Goal: Task Accomplishment & Management: Manage account settings

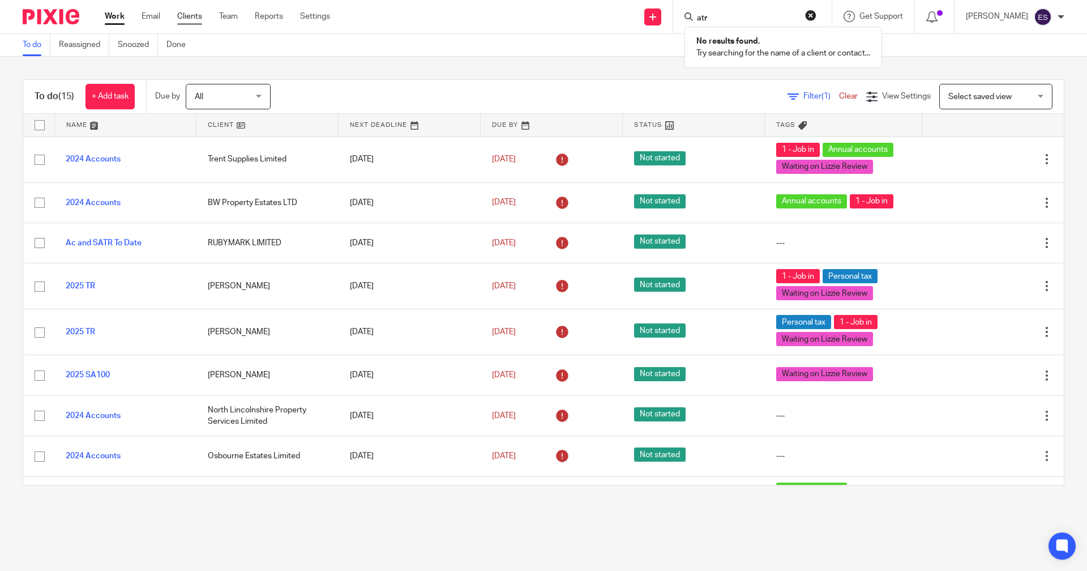
type input "atr"
click at [187, 14] on link "Clients" at bounding box center [189, 16] width 25 height 11
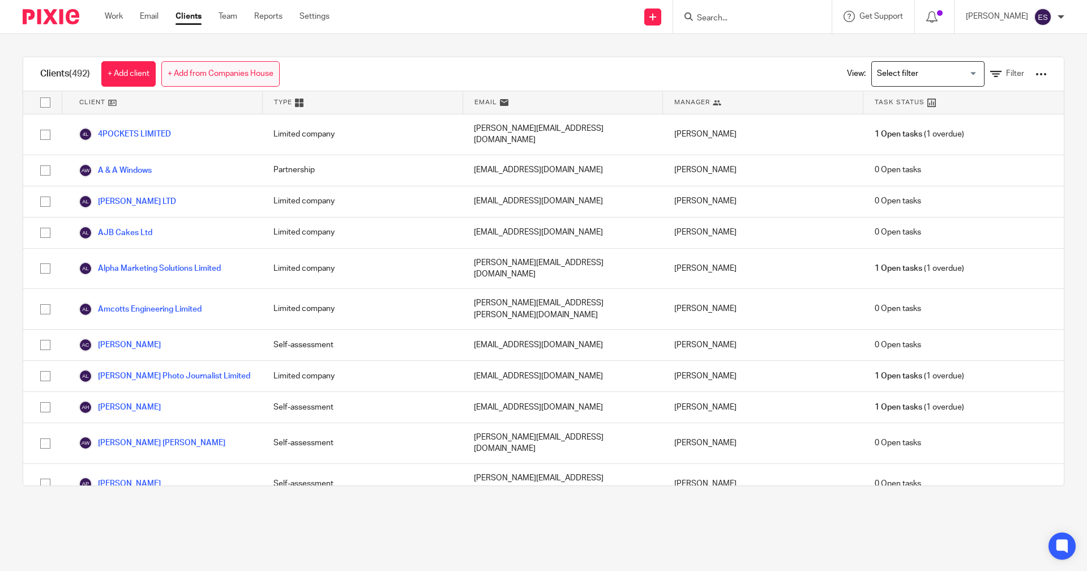
click at [219, 78] on link "+ Add from Companies House" at bounding box center [220, 73] width 118 height 25
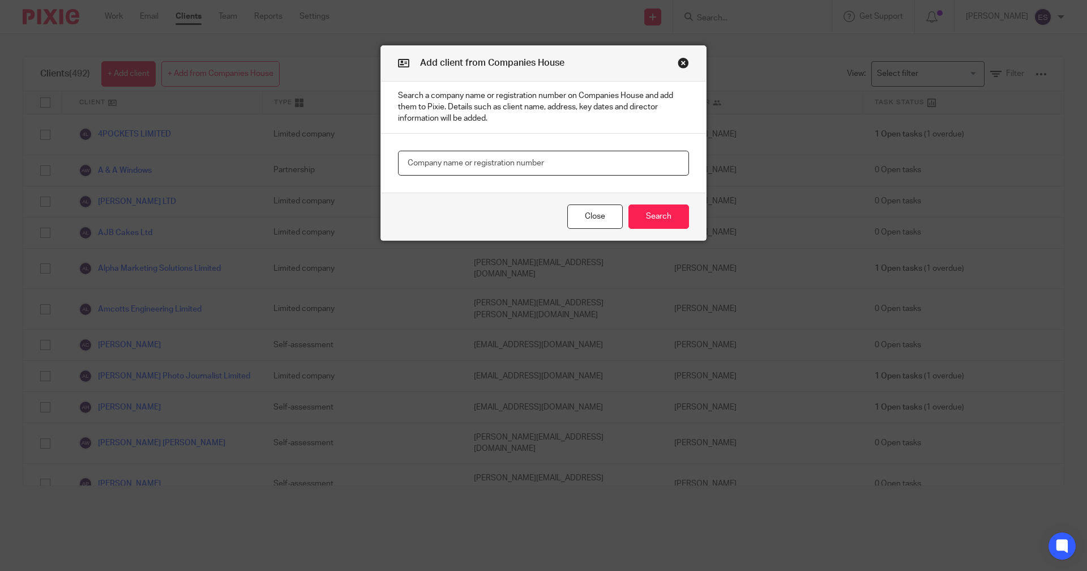
click at [430, 160] on input "text" at bounding box center [543, 163] width 291 height 25
type input "atrium"
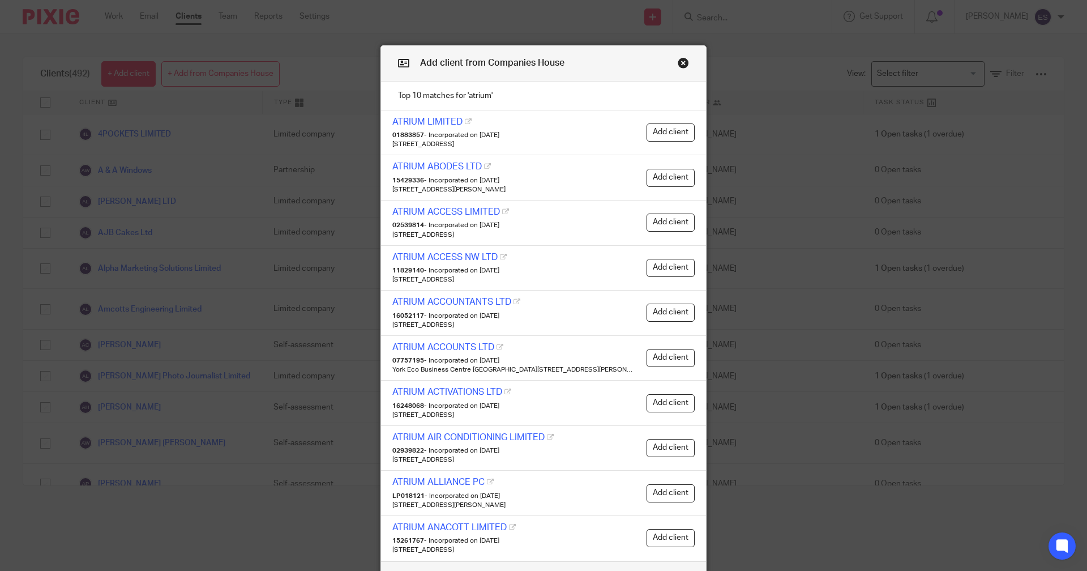
click at [682, 62] on button "Close modal" at bounding box center [683, 62] width 11 height 11
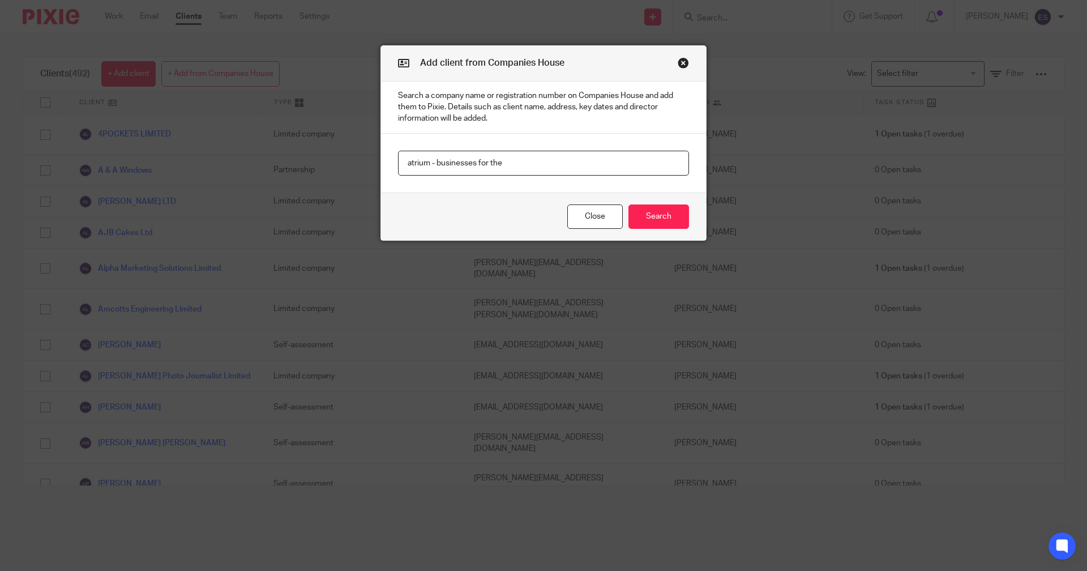
type input "atrium - businesses for the"
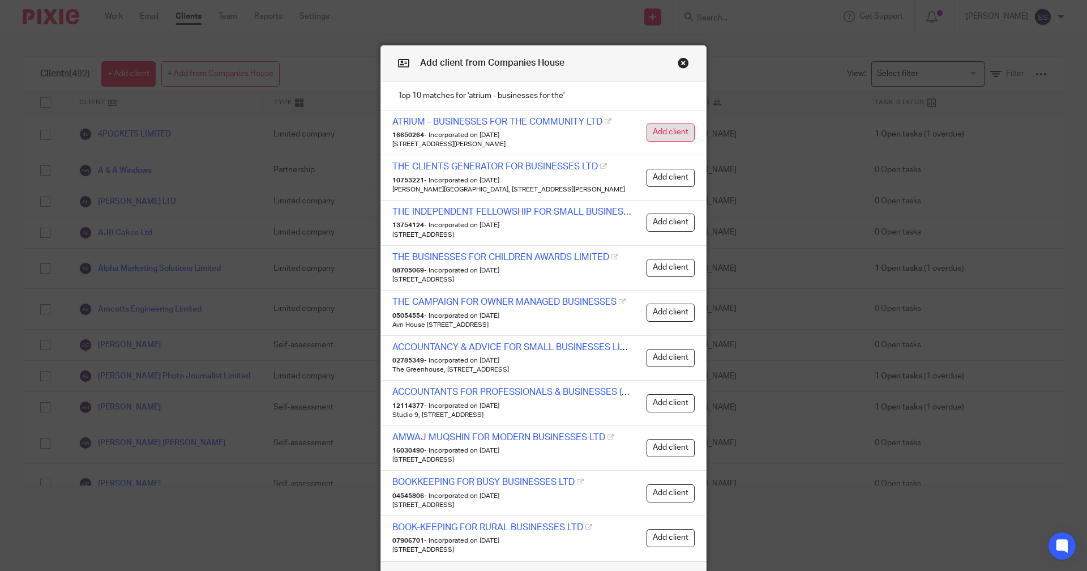
click at [674, 125] on button "Add client" at bounding box center [671, 132] width 48 height 18
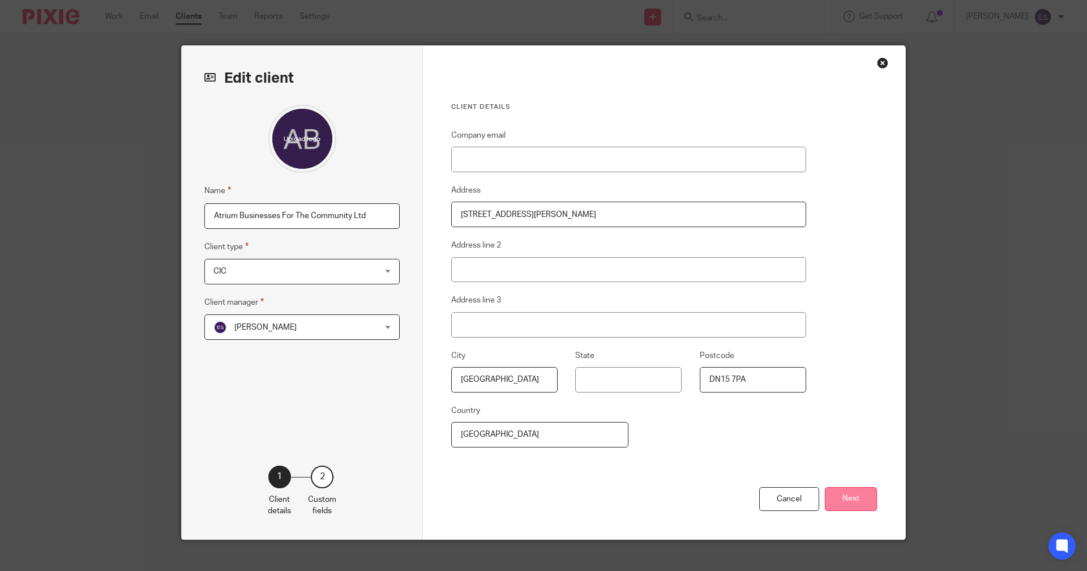
click at [842, 495] on button "Next" at bounding box center [851, 499] width 52 height 24
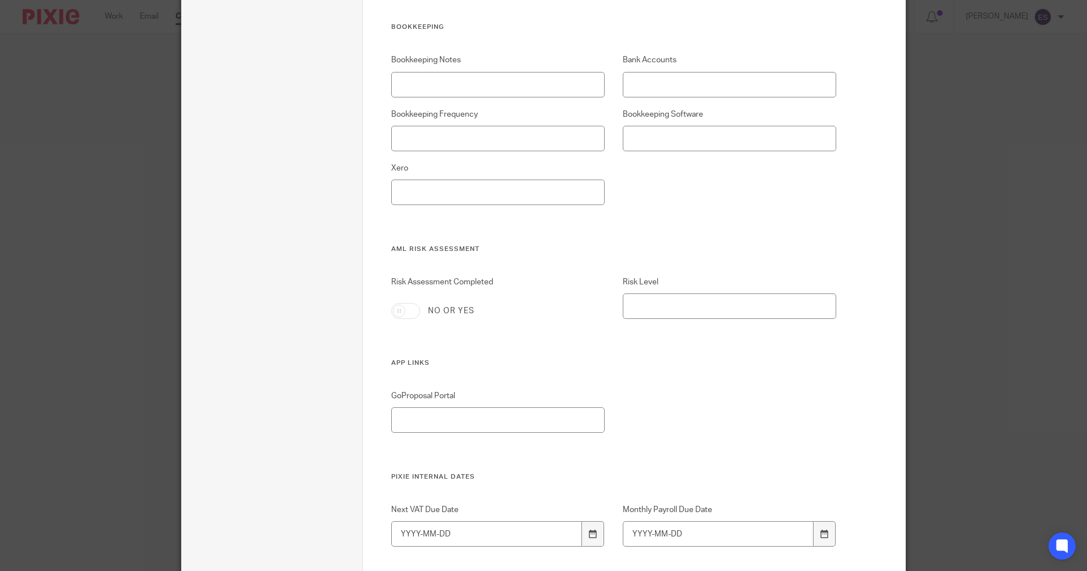
scroll to position [962, 0]
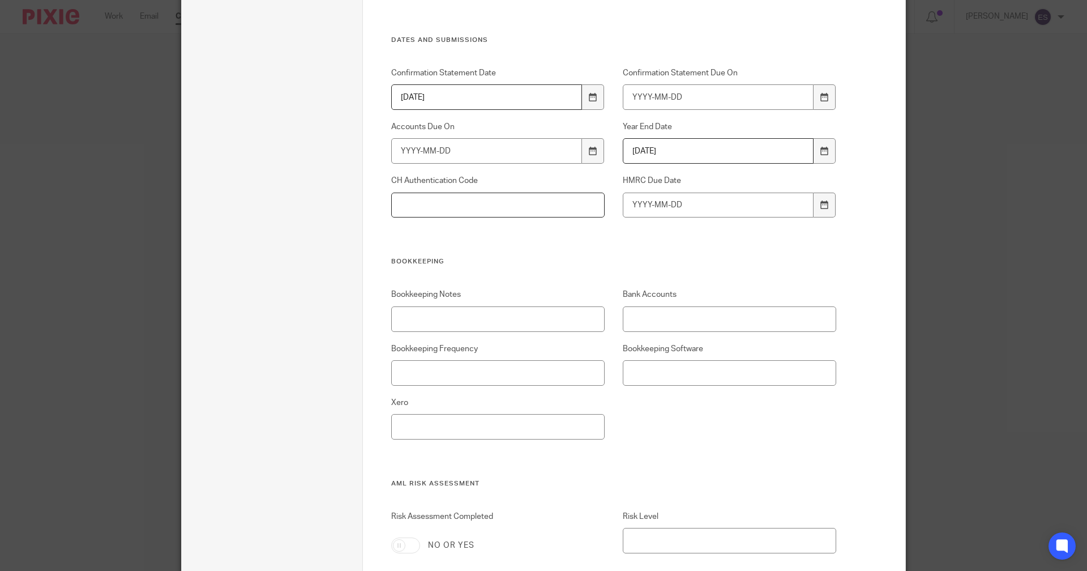
click at [520, 203] on input "CH Authentication Code" at bounding box center [498, 204] width 214 height 25
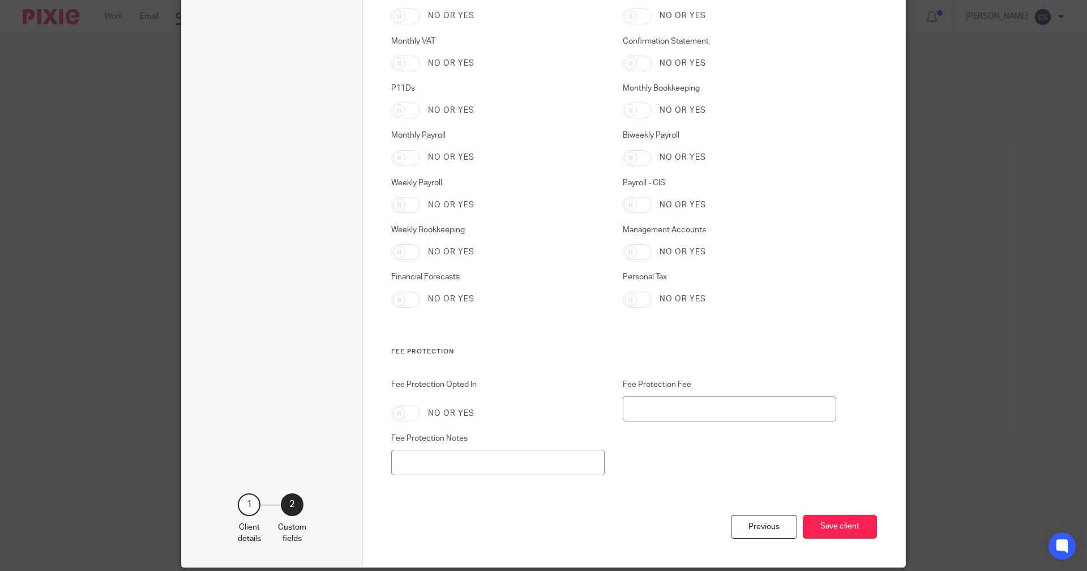
scroll to position [1868, 0]
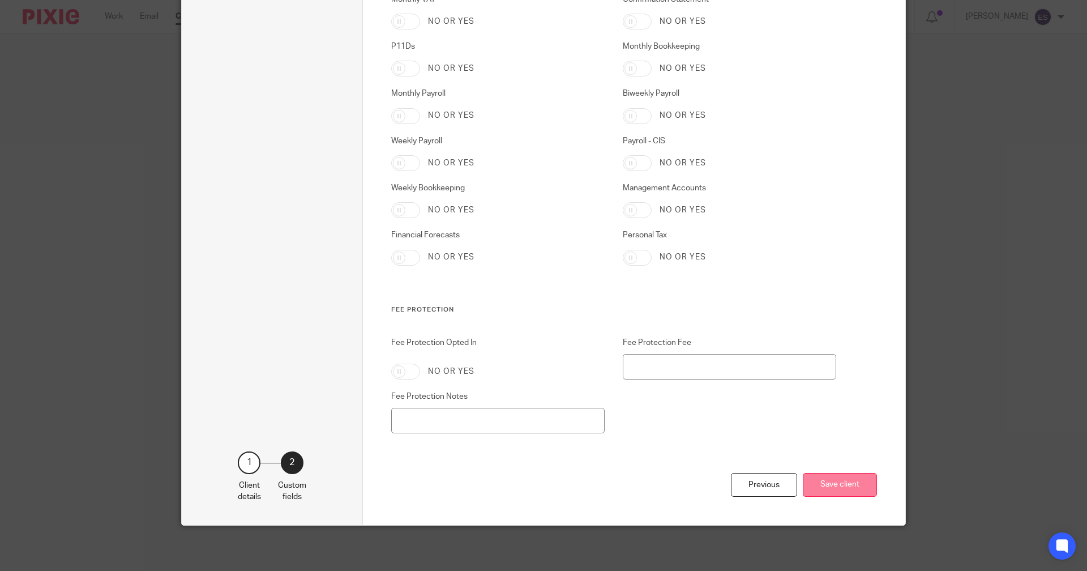
type input "DHG9RL"
click at [853, 491] on button "Save client" at bounding box center [840, 485] width 74 height 24
click at [834, 483] on button "Save client" at bounding box center [840, 485] width 74 height 24
click at [834, 494] on button "Save client" at bounding box center [840, 485] width 74 height 24
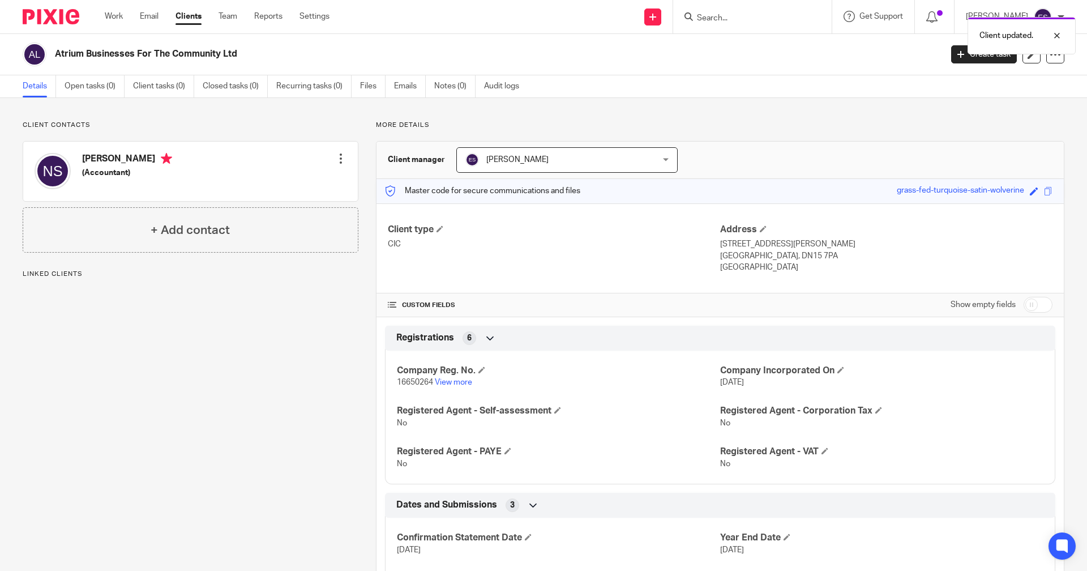
click at [761, 22] on div "Client updated." at bounding box center [809, 32] width 532 height 43
click at [746, 19] on div "Client updated." at bounding box center [809, 32] width 532 height 43
click at [722, 19] on div "Client updated." at bounding box center [809, 32] width 532 height 43
click at [1055, 31] on div at bounding box center [1048, 36] width 31 height 14
click at [727, 20] on input "Search" at bounding box center [747, 19] width 102 height 10
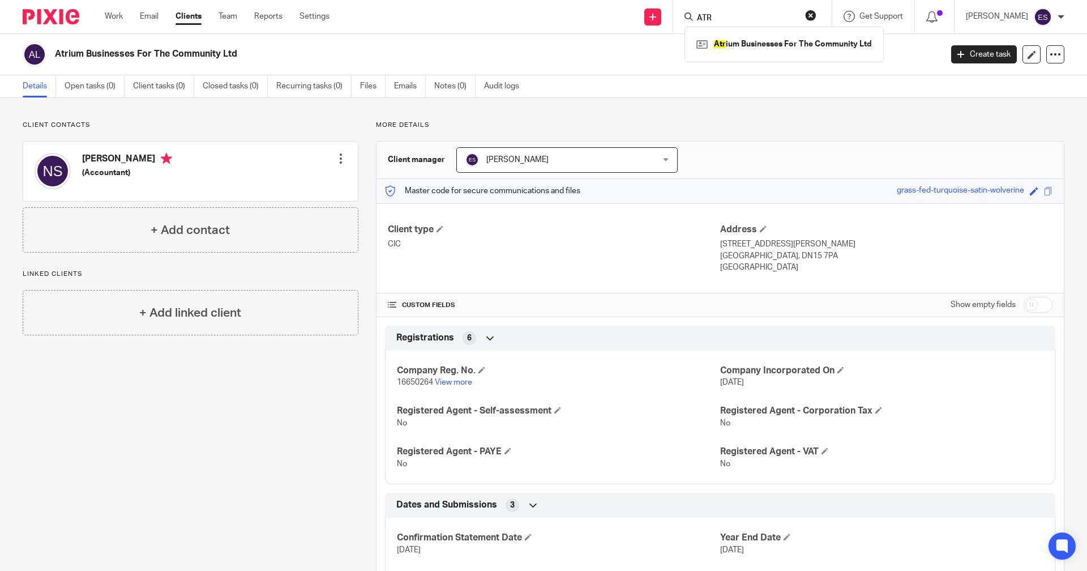
drag, startPoint x: 739, startPoint y: 25, endPoint x: 742, endPoint y: 17, distance: 9.0
click at [738, 25] on div "ATR Atr ium Businesses For The Community Ltd" at bounding box center [752, 16] width 159 height 33
drag, startPoint x: 742, startPoint y: 17, endPoint x: 696, endPoint y: 16, distance: 45.9
click at [696, 16] on div "ATR" at bounding box center [750, 17] width 132 height 14
type input "media"
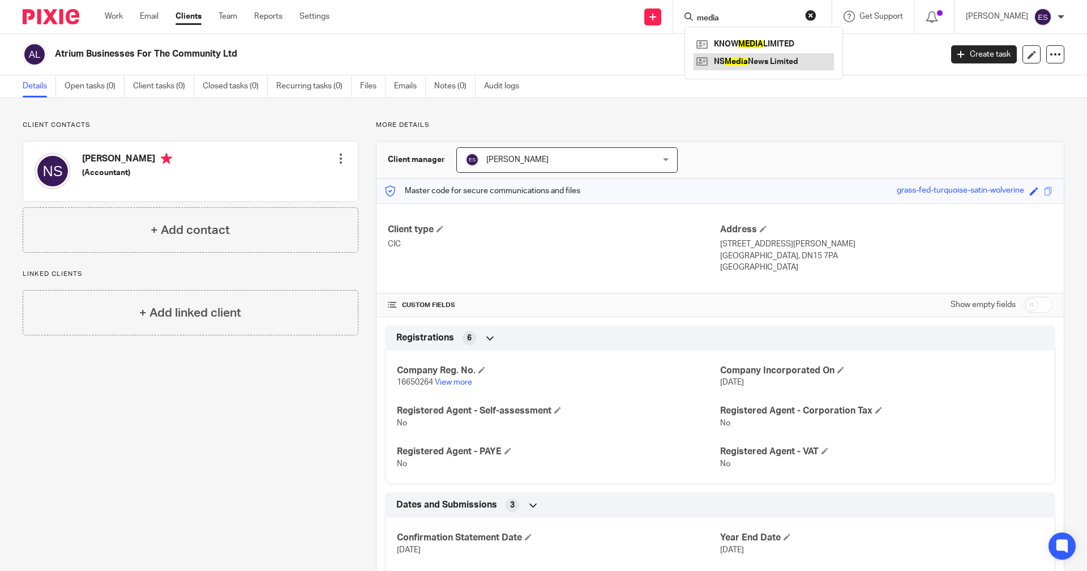
click at [764, 63] on link at bounding box center [764, 61] width 140 height 17
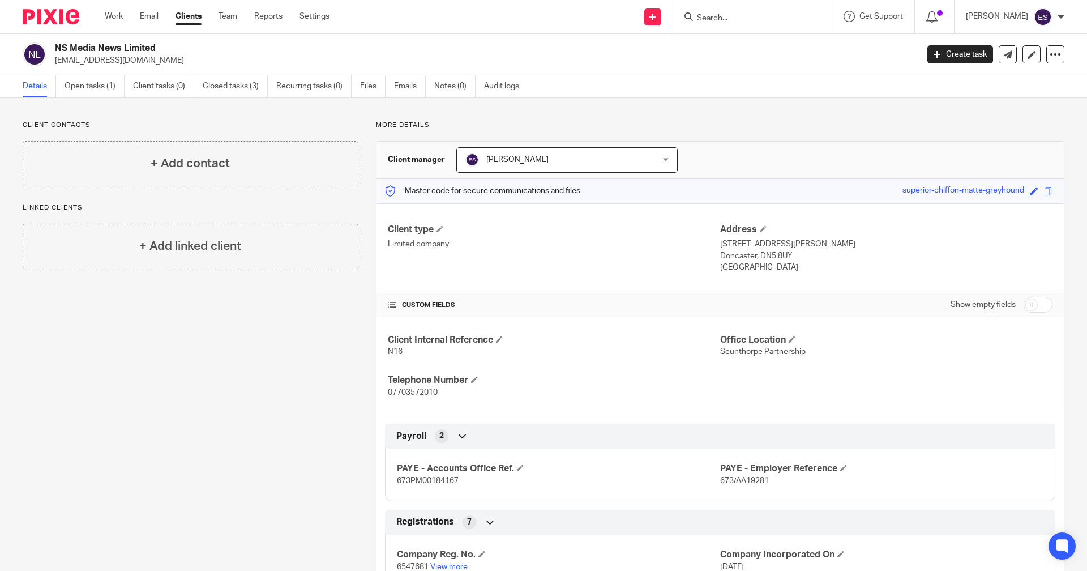
click at [712, 8] on div at bounding box center [752, 16] width 159 height 33
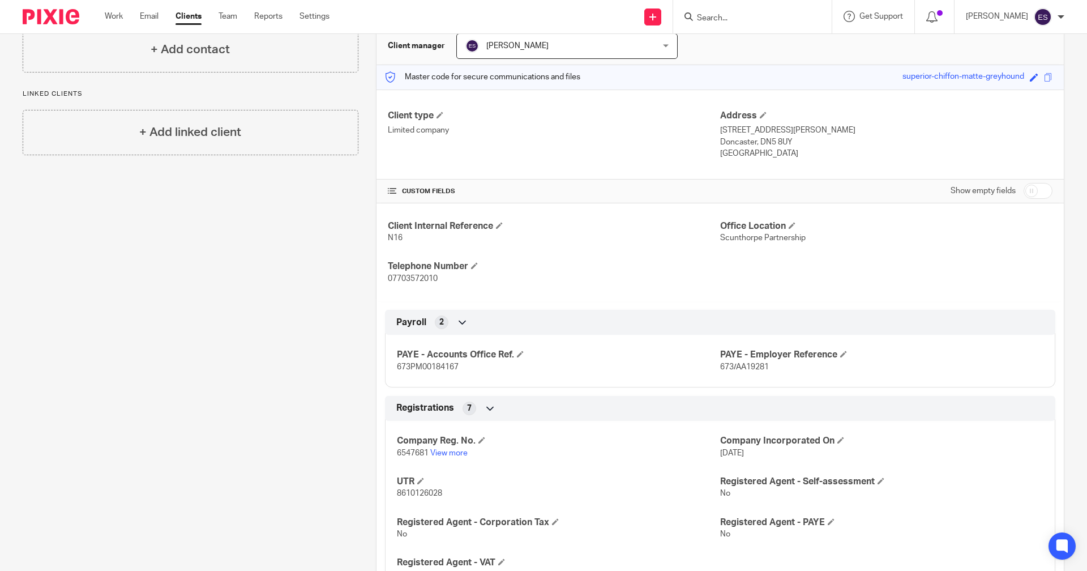
scroll to position [113, 0]
click at [748, 19] on input "Search" at bounding box center [747, 19] width 102 height 10
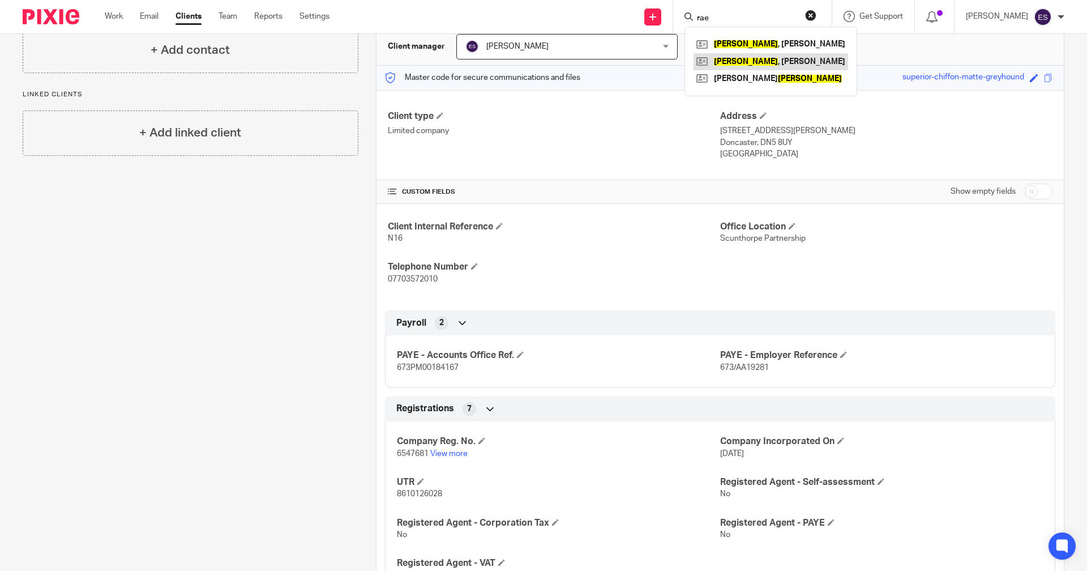
type input "rae"
click at [741, 60] on link at bounding box center [771, 61] width 155 height 17
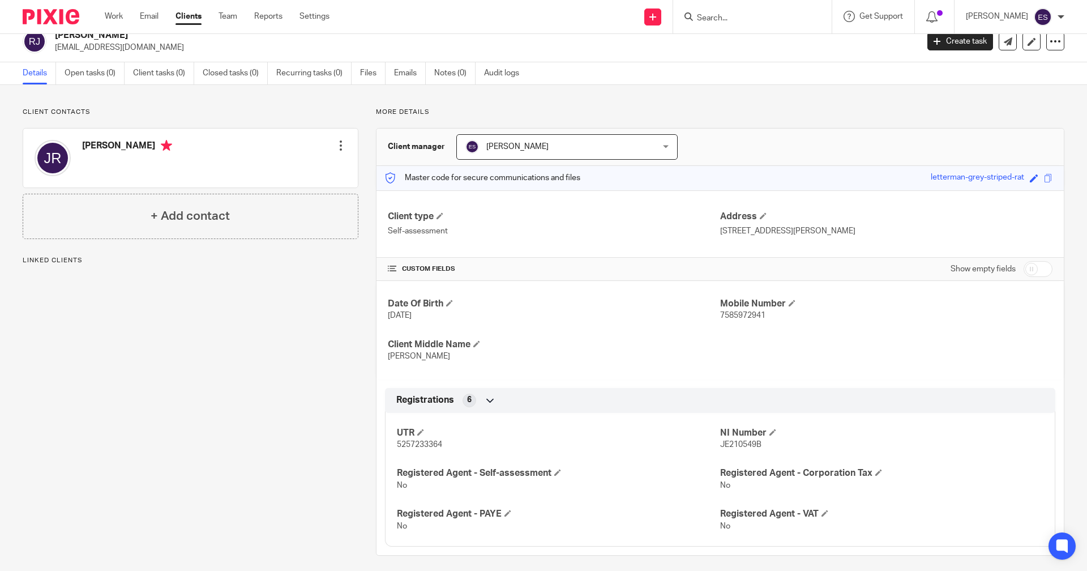
scroll to position [20, 0]
